Goal: Task Accomplishment & Management: Manage account settings

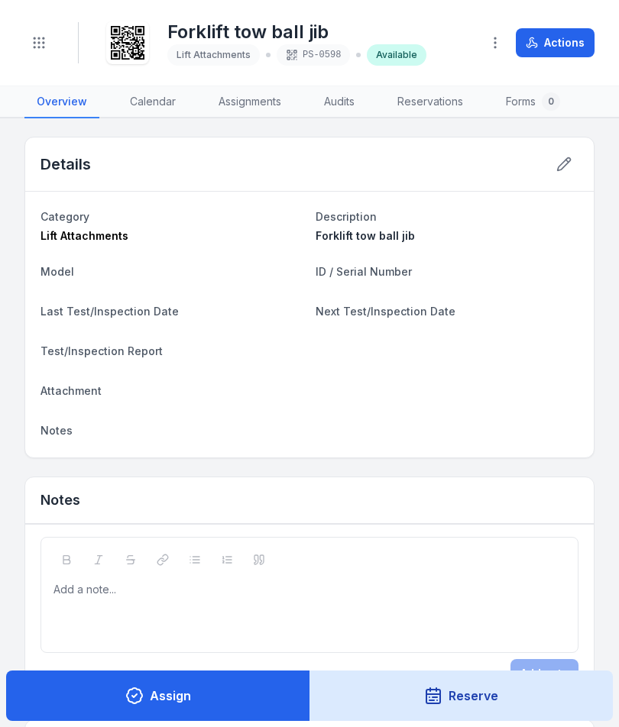
click at [35, 55] on button "Toggle Navigation" at bounding box center [38, 42] width 29 height 29
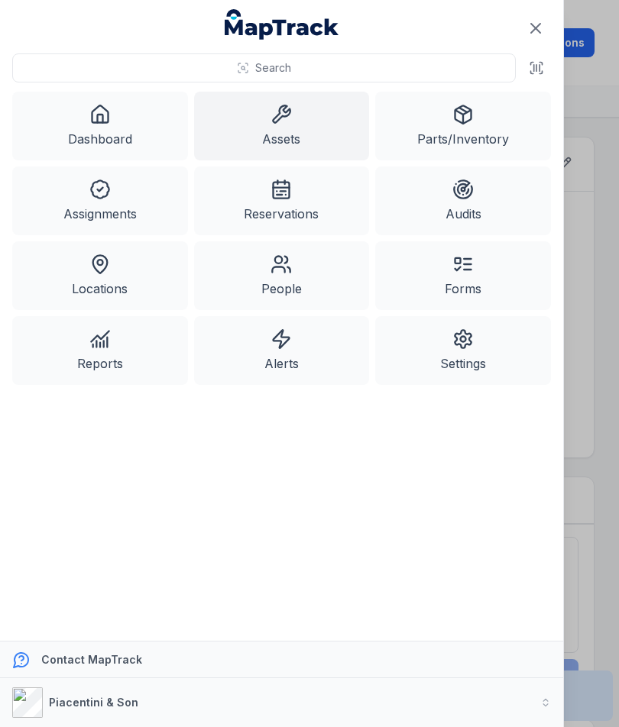
click at [297, 116] on link "Assets" at bounding box center [282, 126] width 176 height 69
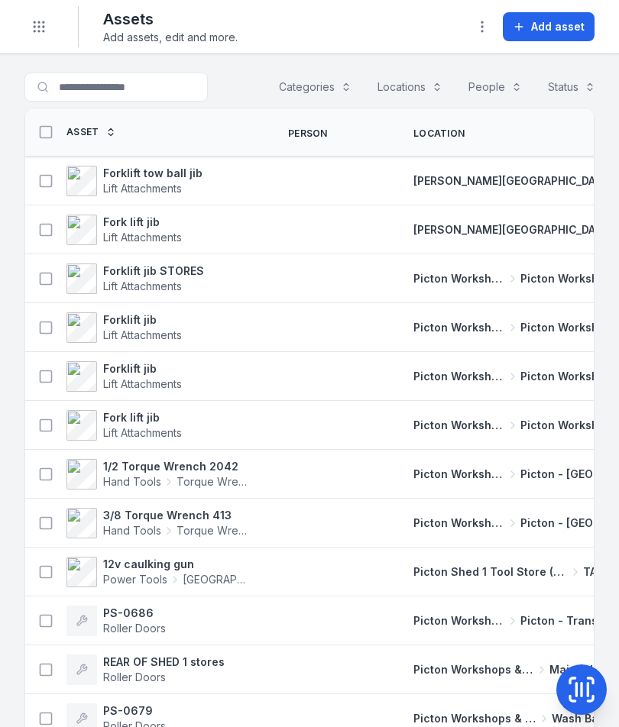
click at [545, 37] on button "Add asset" at bounding box center [548, 26] width 92 height 29
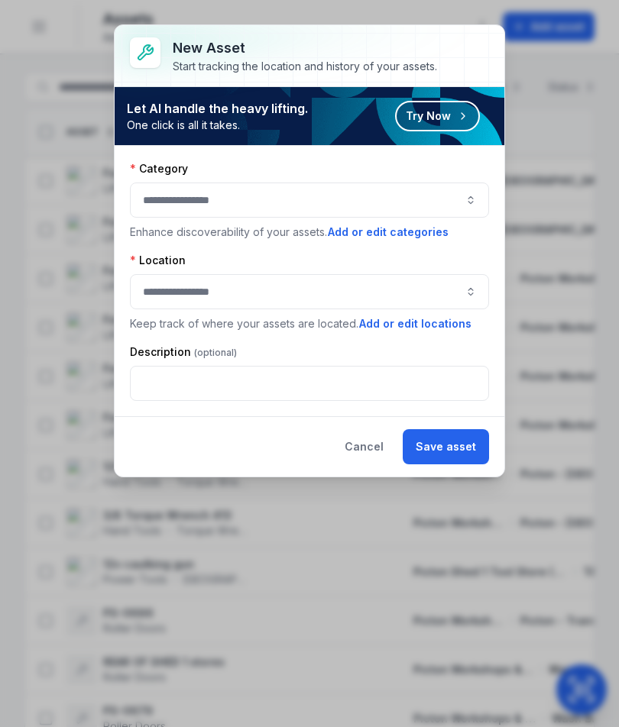
click at [441, 195] on button "button" at bounding box center [309, 200] width 359 height 35
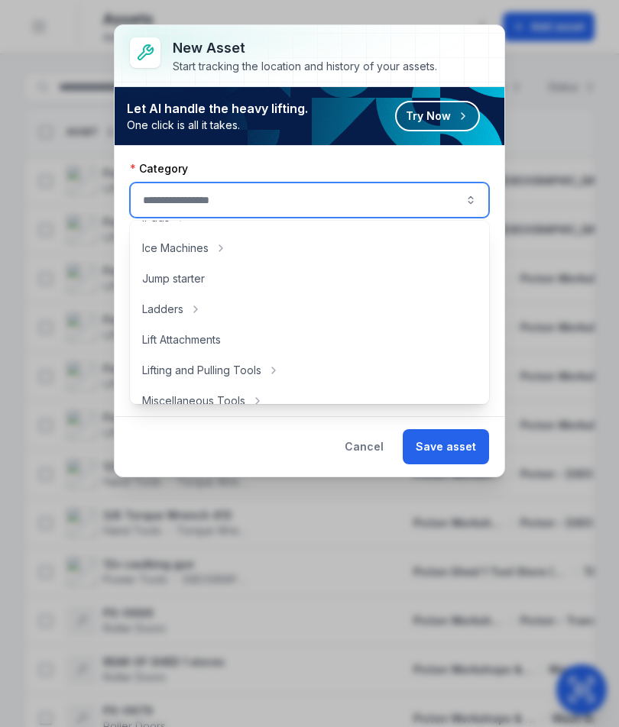
scroll to position [485, 0]
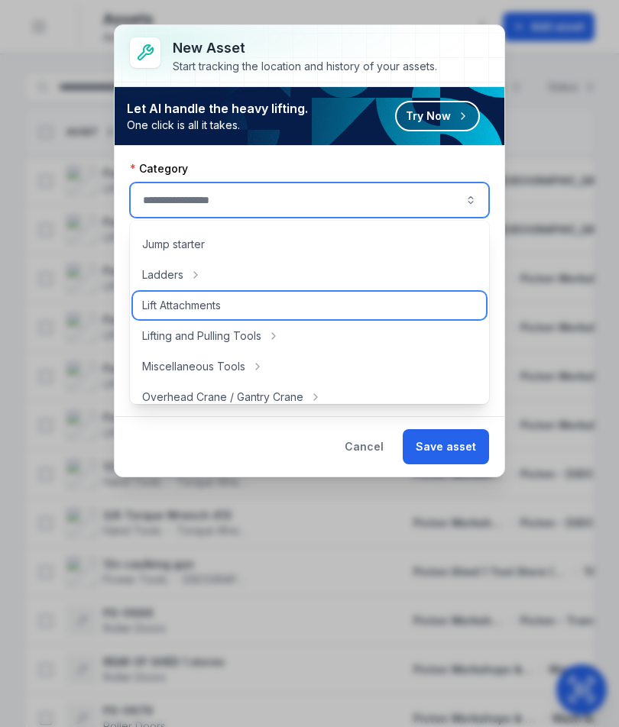
click at [300, 302] on div "Lift Attachments" at bounding box center [309, 305] width 353 height 27
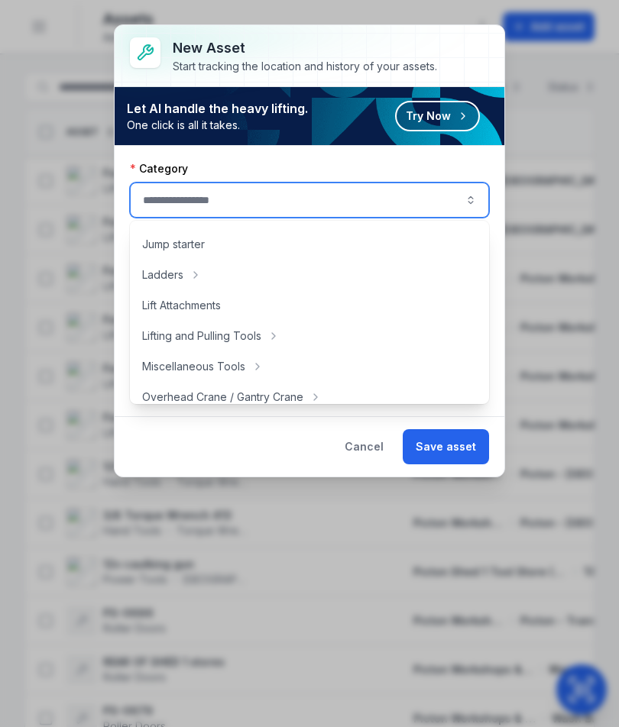
type input "**********"
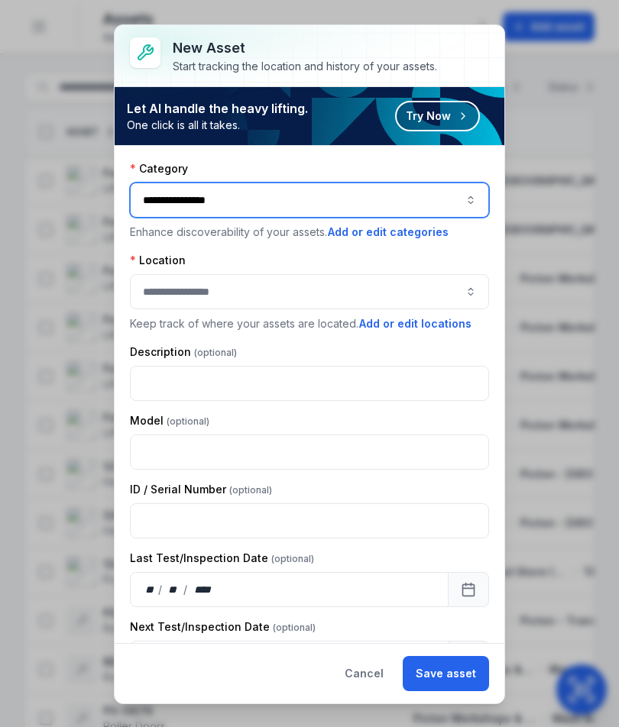
click at [460, 289] on button "button" at bounding box center [309, 291] width 359 height 35
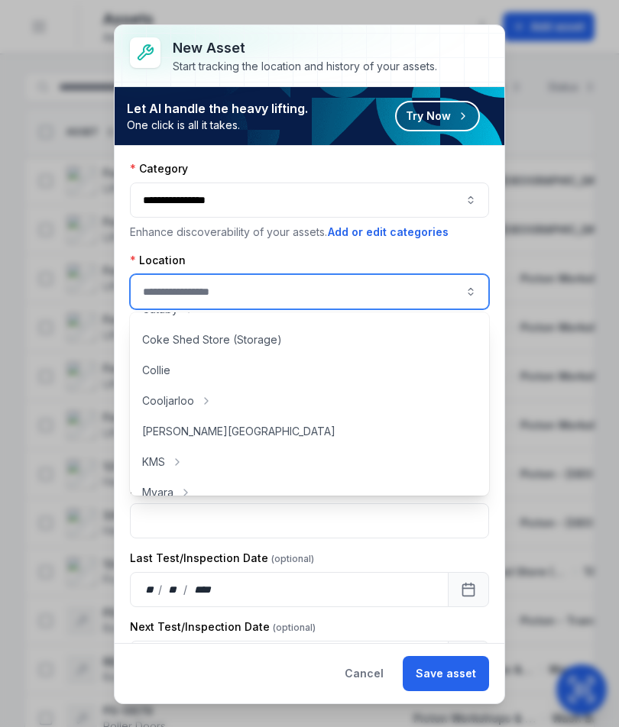
scroll to position [91, 0]
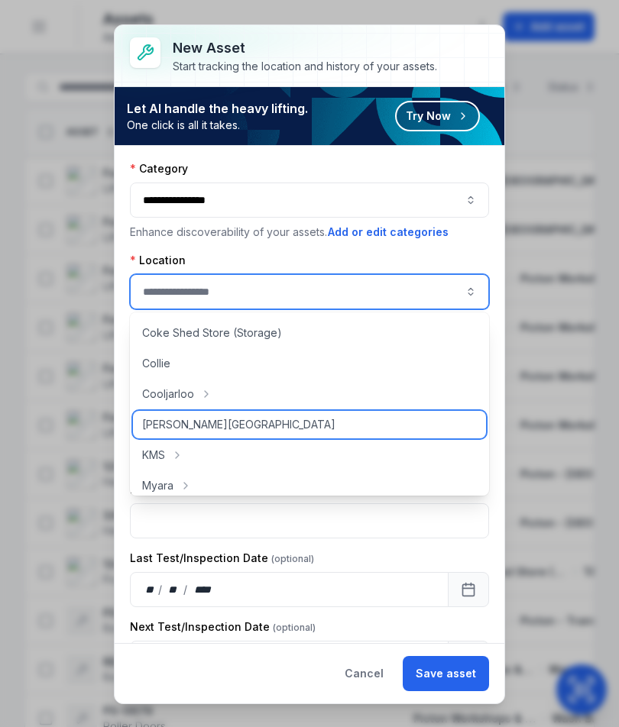
click at [273, 433] on div "[PERSON_NAME][GEOGRAPHIC_DATA]" at bounding box center [309, 424] width 353 height 27
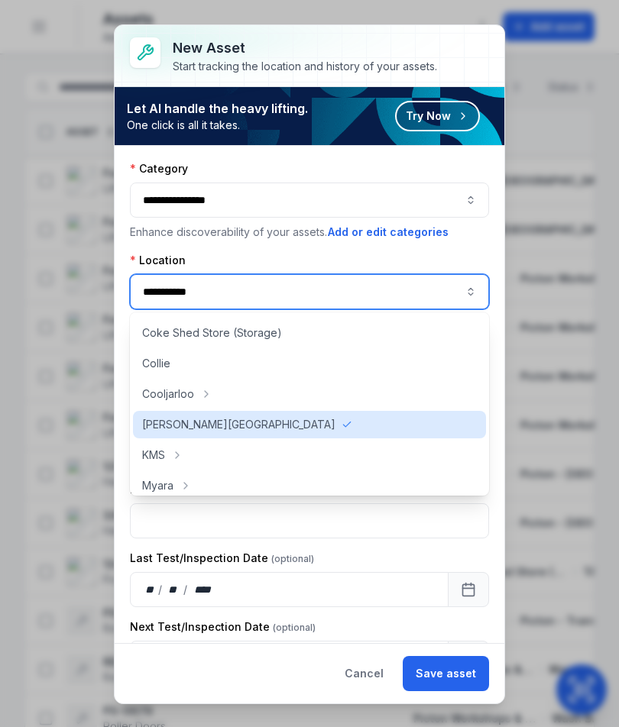
type input "**********"
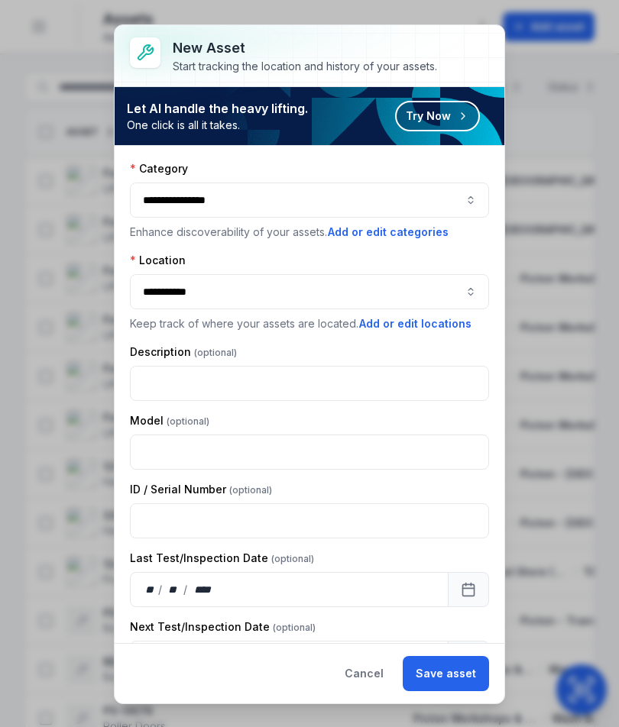
click at [466, 666] on button "Save asset" at bounding box center [445, 673] width 86 height 35
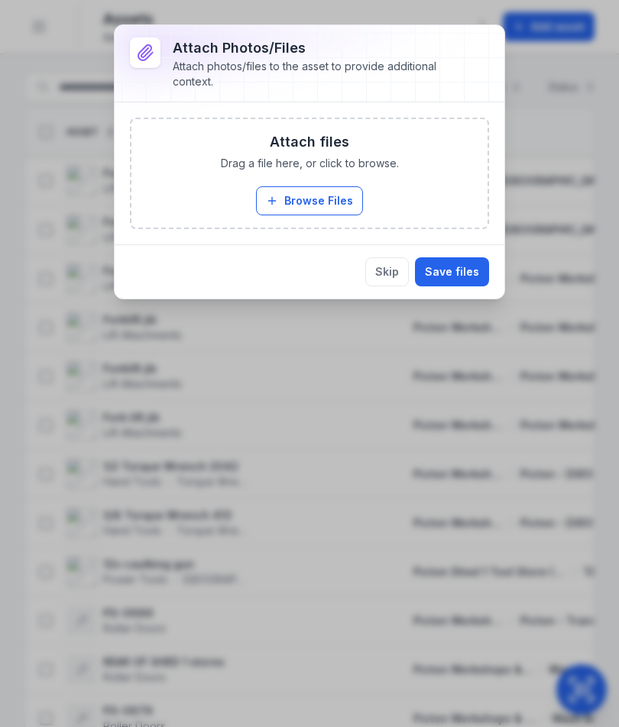
click at [331, 209] on button "Browse Files" at bounding box center [309, 200] width 107 height 29
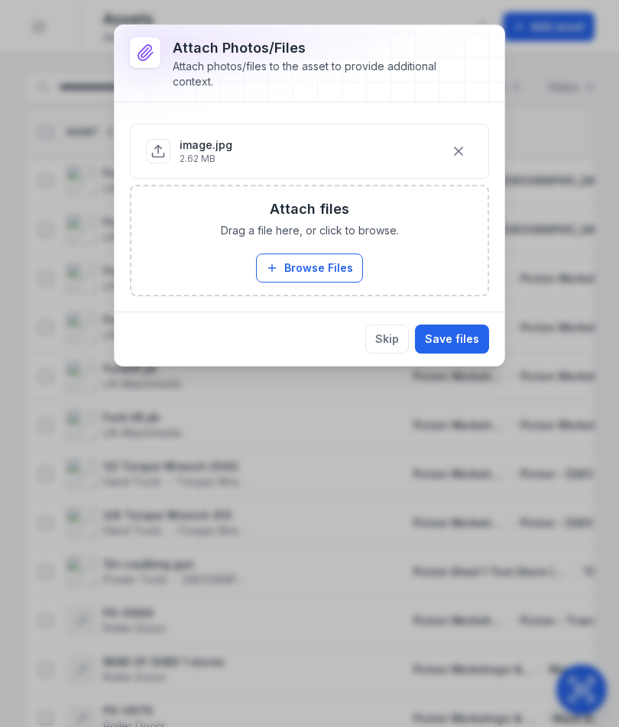
click at [465, 339] on button "Save files" at bounding box center [452, 339] width 74 height 29
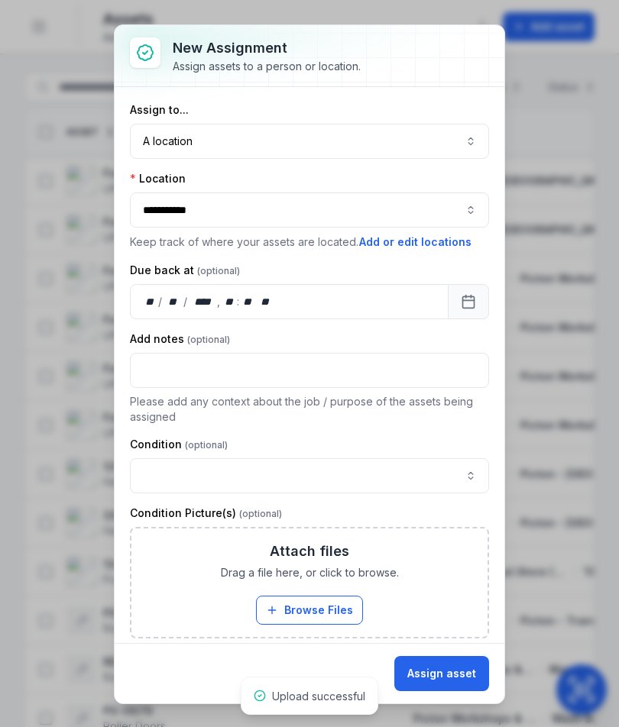
click at [451, 681] on button "Assign asset" at bounding box center [441, 673] width 95 height 35
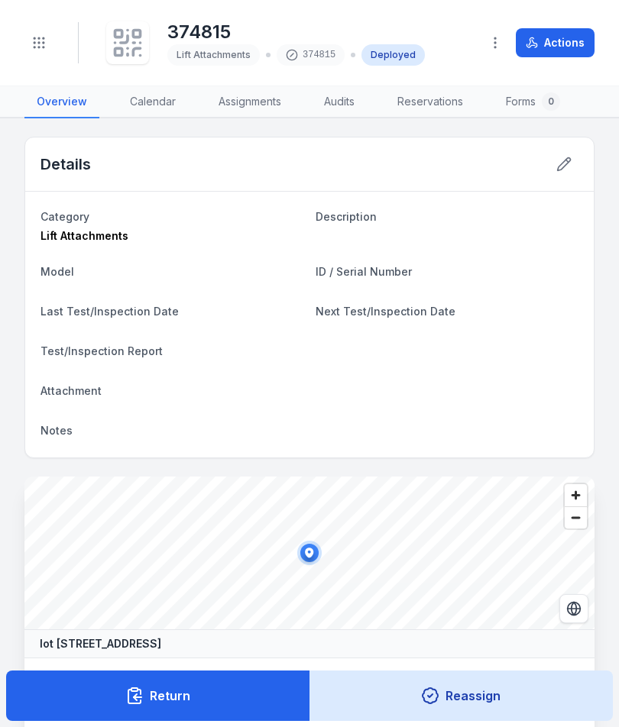
click at [144, 42] on div at bounding box center [127, 42] width 43 height 43
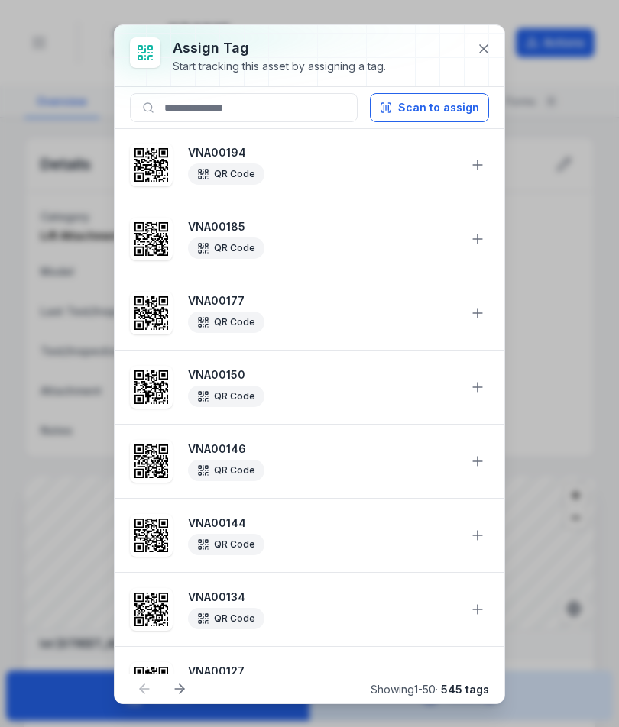
click at [449, 111] on button "Scan to assign" at bounding box center [429, 107] width 119 height 29
